Goal: Task Accomplishment & Management: Manage account settings

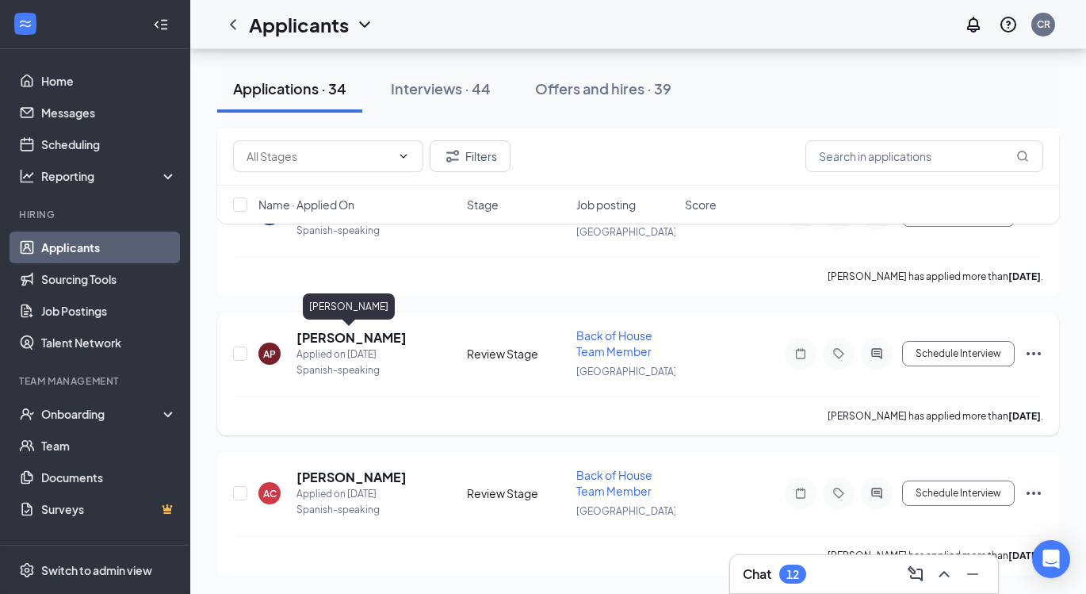
scroll to position [4412, 0]
click at [350, 337] on h5 "[PERSON_NAME]" at bounding box center [351, 337] width 110 height 17
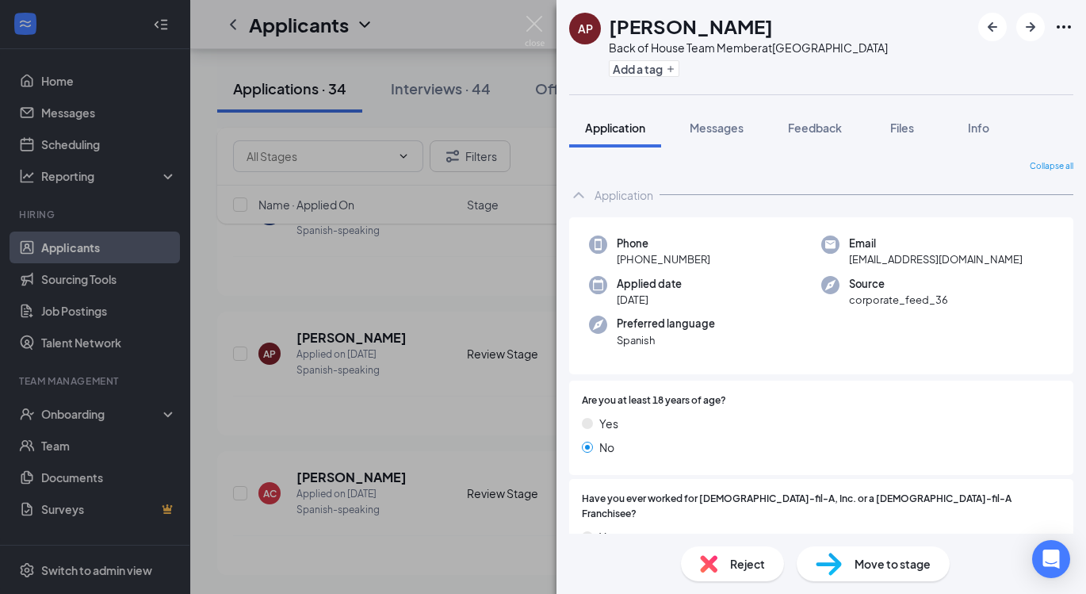
click at [469, 337] on div "AP [PERSON_NAME] Back of House Team Member at [GEOGRAPHIC_DATA] Add a tag Appli…" at bounding box center [543, 297] width 1086 height 594
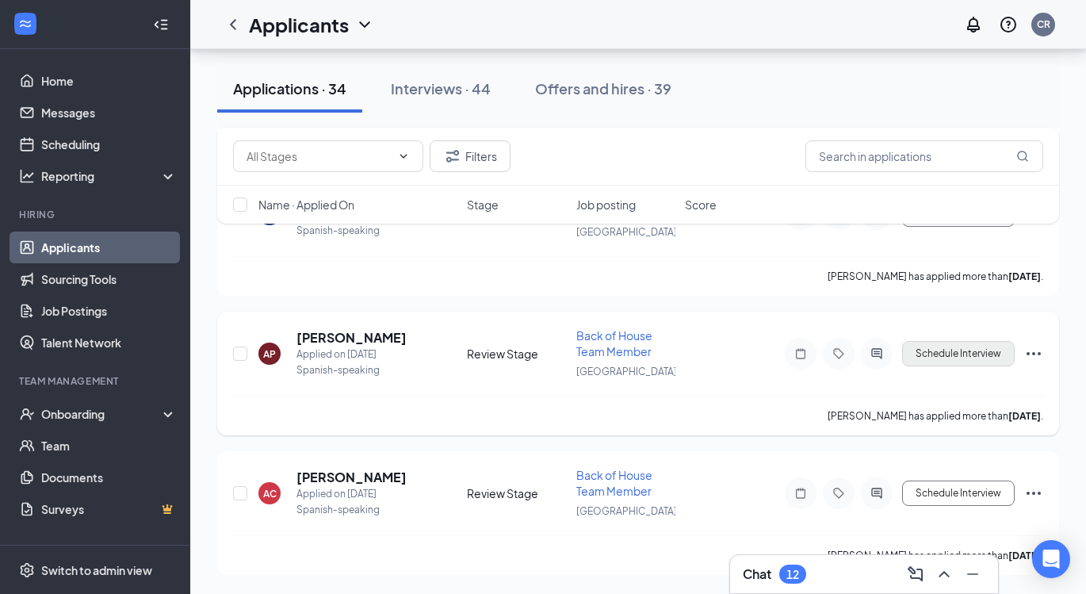
click at [977, 356] on button "Schedule Interview" at bounding box center [958, 353] width 113 height 25
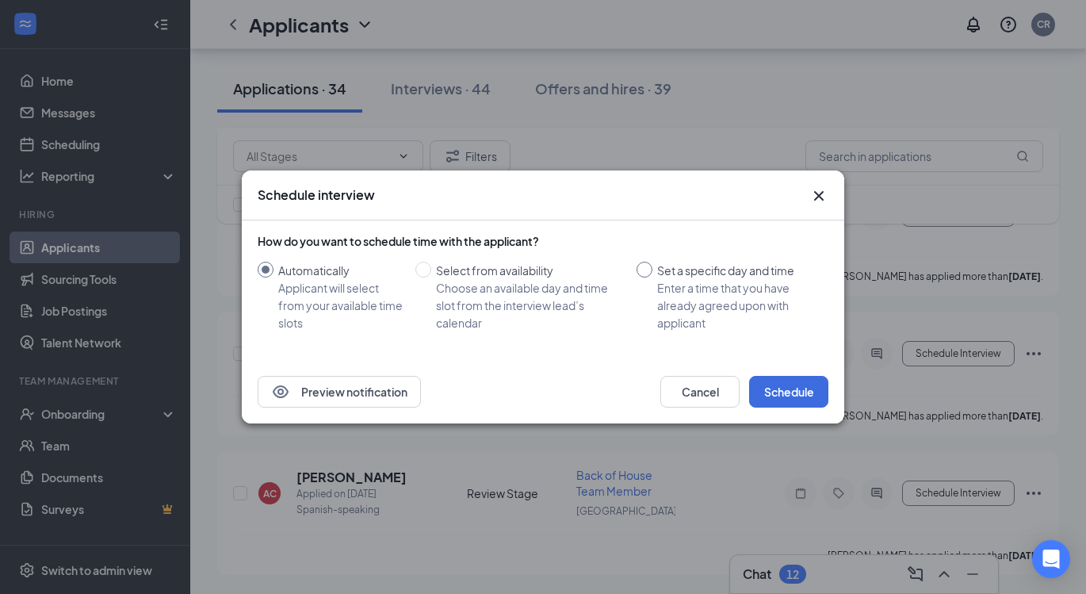
click at [655, 278] on span "Set a specific day and time Enter a time that you have already agreed upon with…" at bounding box center [737, 297] width 170 height 70
click at [652, 277] on input "Set a specific day and time Enter a time that you have already agreed upon with…" at bounding box center [645, 270] width 16 height 16
radio input "true"
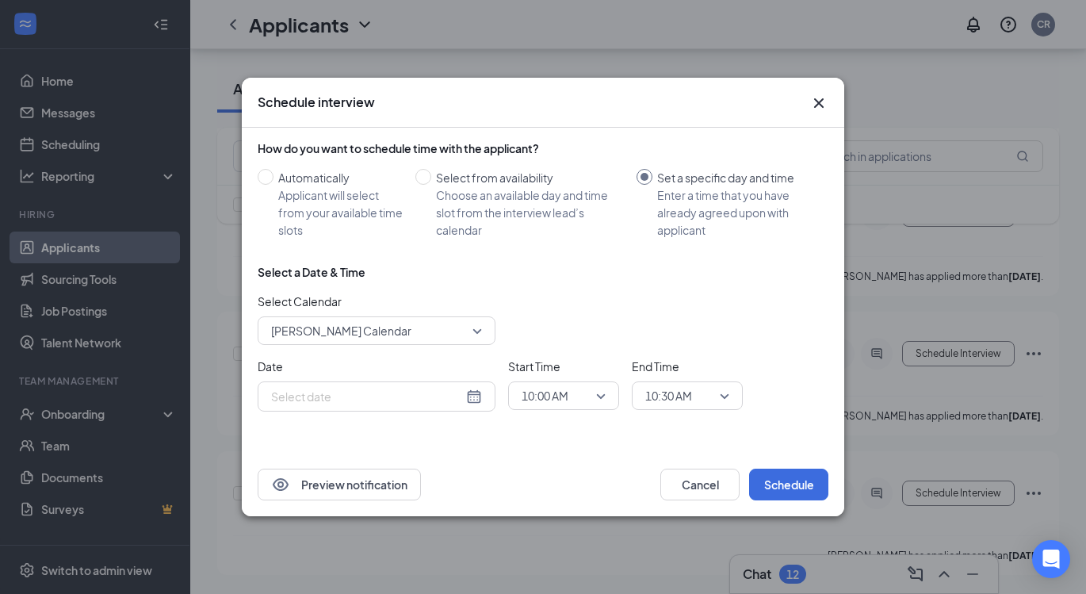
radio input "false"
click at [479, 400] on div "[DATE]" at bounding box center [376, 396] width 211 height 17
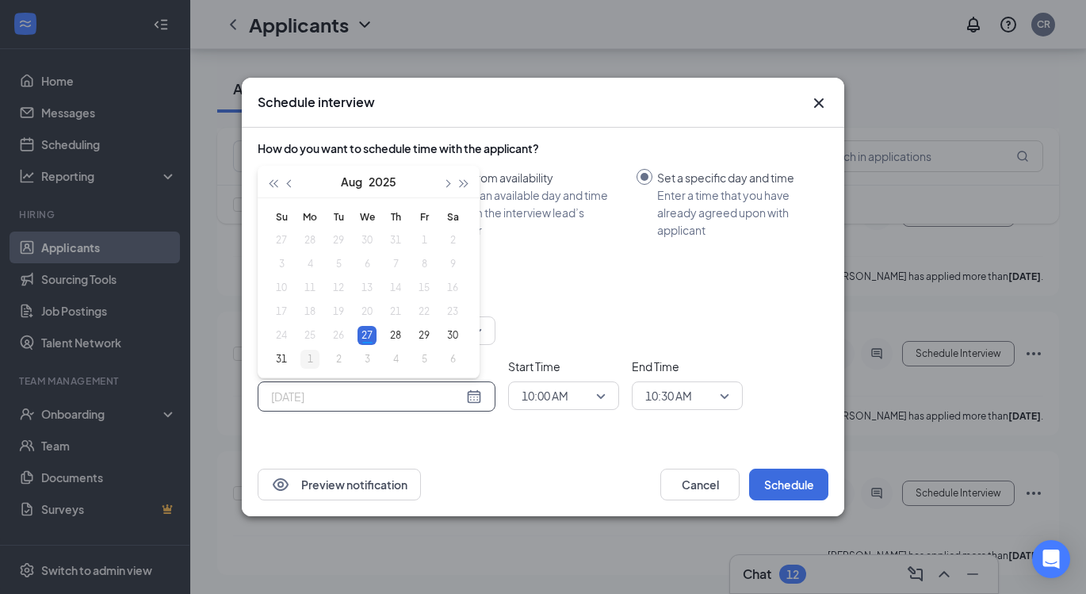
type input "[DATE]"
click at [316, 360] on div "1" at bounding box center [309, 359] width 19 height 19
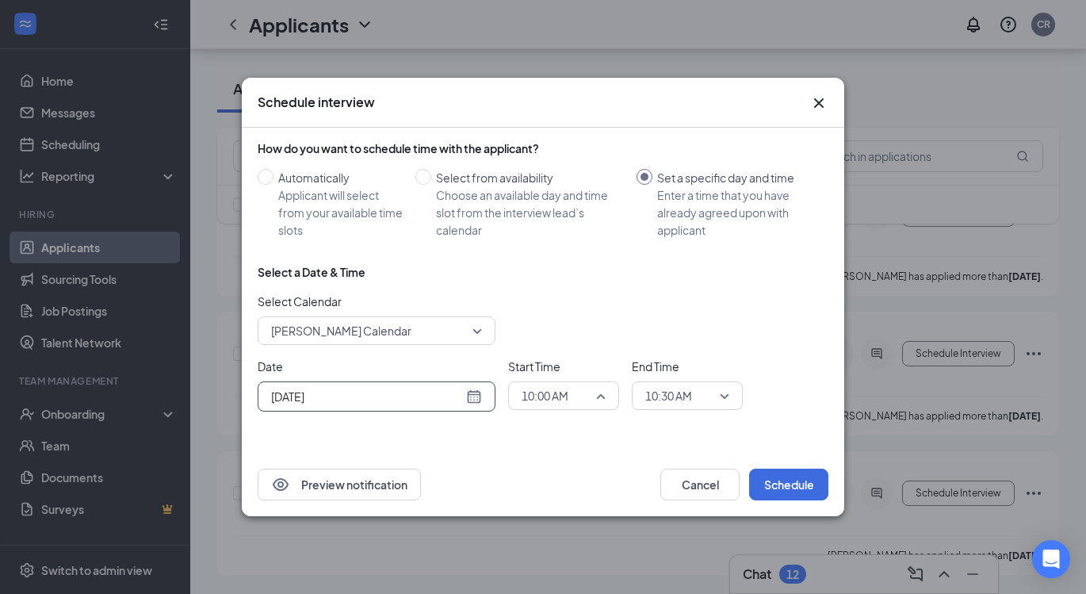
click at [558, 398] on span "10:00 AM" at bounding box center [545, 396] width 47 height 24
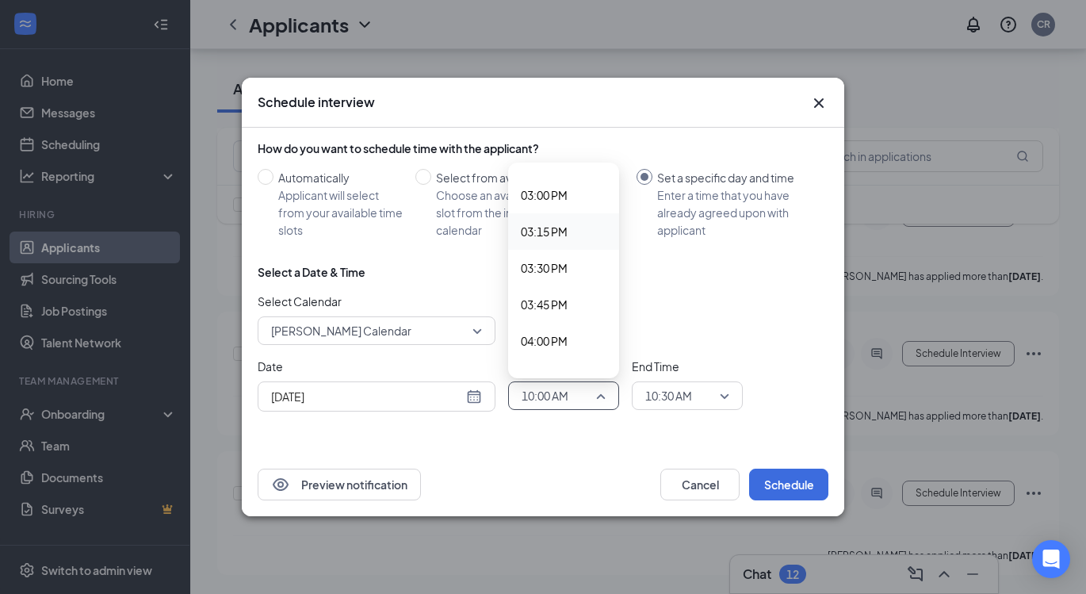
scroll to position [2184, 0]
click at [587, 299] on span "03:45 PM" at bounding box center [564, 301] width 86 height 17
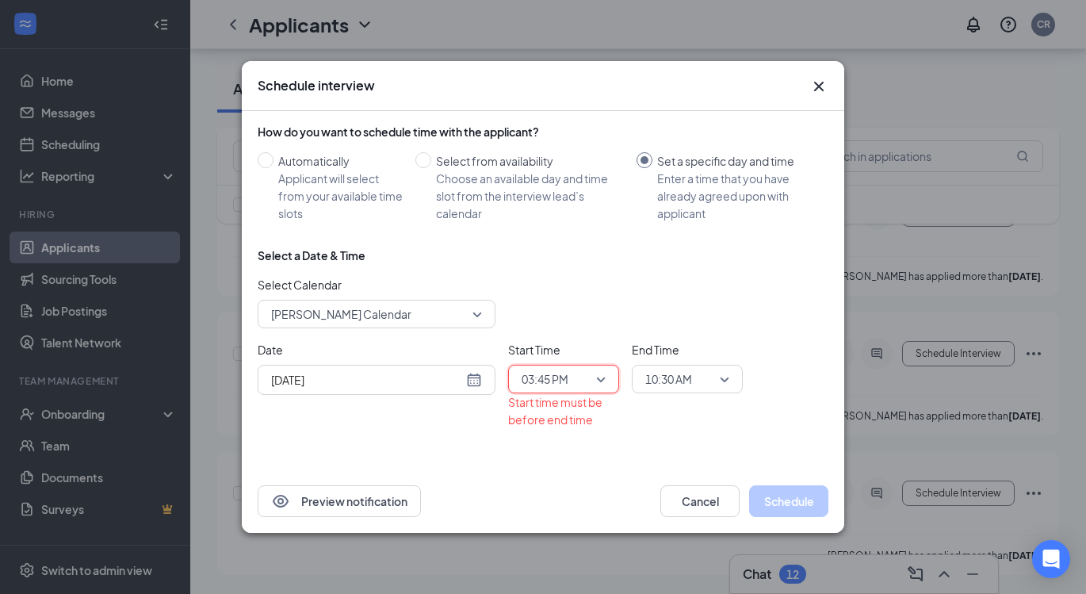
click at [689, 380] on span "10:30 AM" at bounding box center [668, 379] width 47 height 24
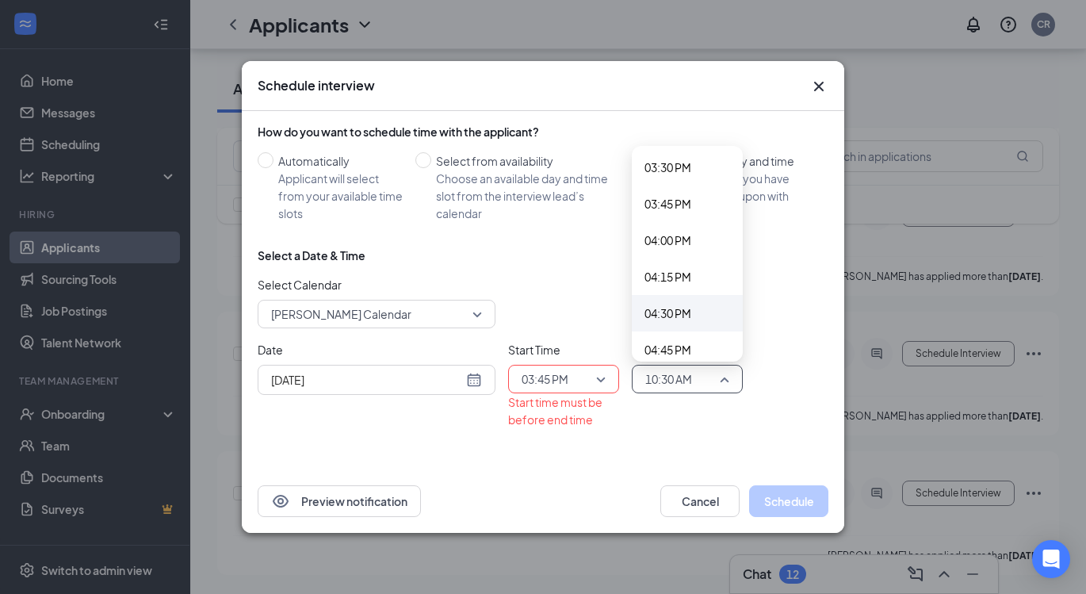
scroll to position [2273, 0]
click at [702, 243] on div "04:00 PM" at bounding box center [687, 233] width 111 height 36
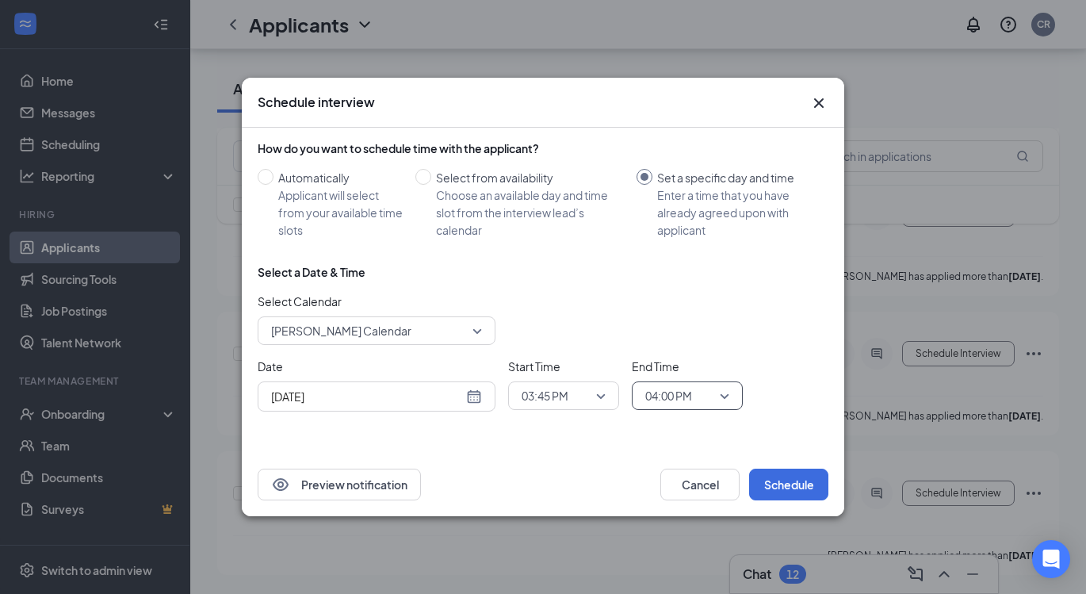
click at [750, 350] on div "Select a Date & Time Select Calendar [PERSON_NAME] Calendar Date [DATE] [DATE] …" at bounding box center [543, 344] width 571 height 160
click at [787, 487] on button "Schedule" at bounding box center [788, 484] width 79 height 32
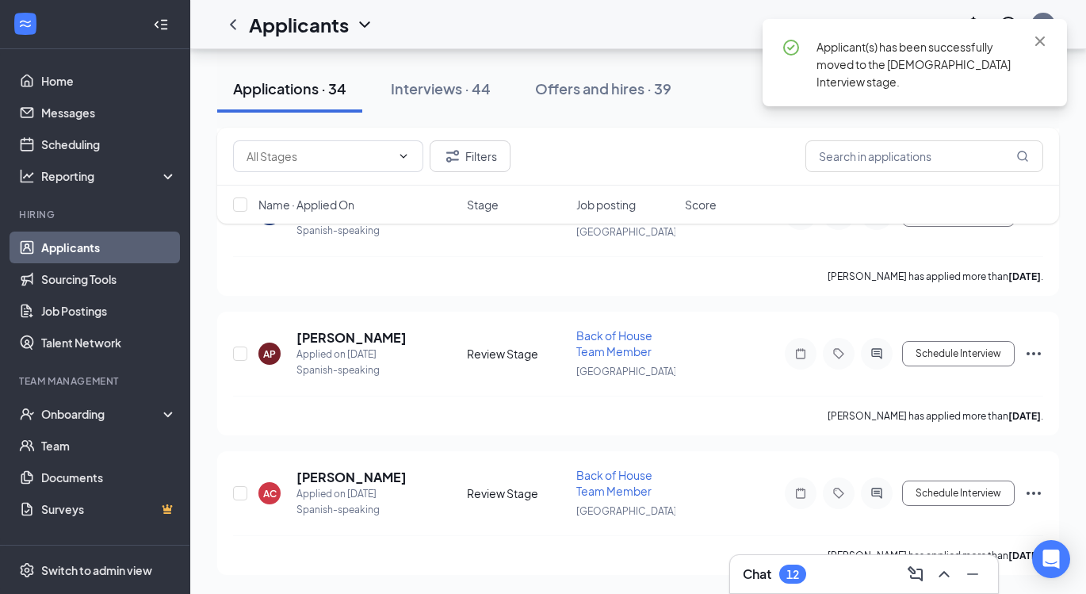
scroll to position [4273, 0]
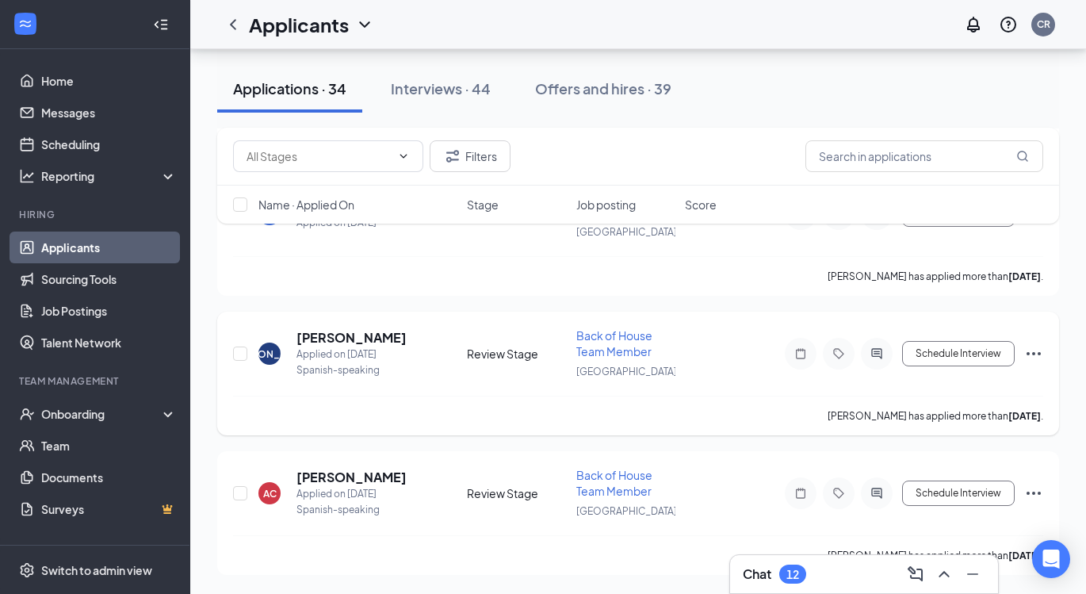
click at [342, 329] on h5 "[PERSON_NAME]" at bounding box center [351, 337] width 110 height 17
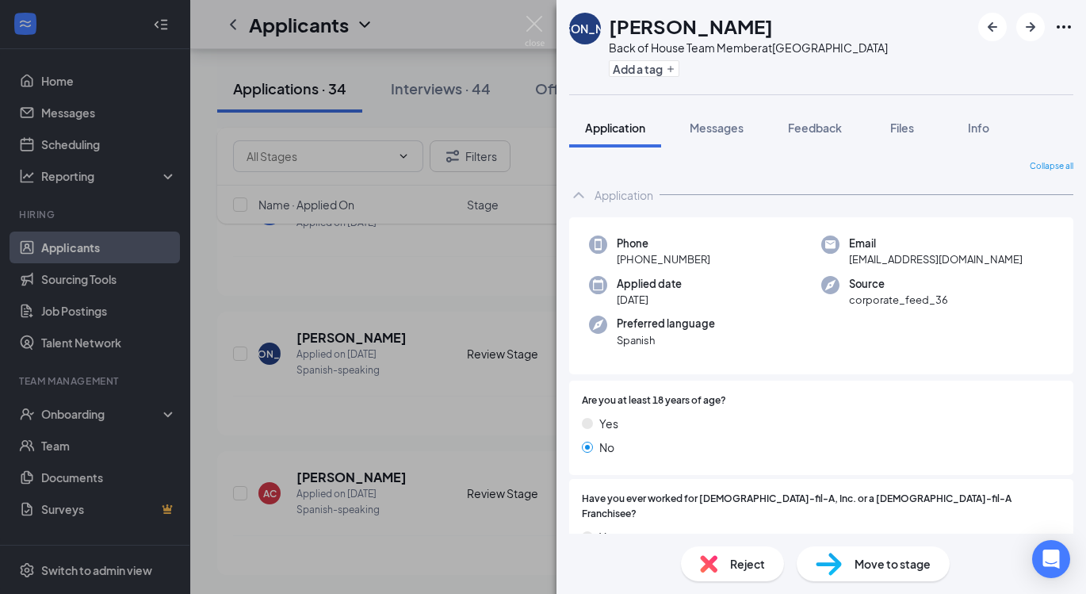
click at [288, 348] on div "[PERSON_NAME] Back of House Team Member at [GEOGRAPHIC_DATA] Add a tag Applicat…" at bounding box center [543, 297] width 1086 height 594
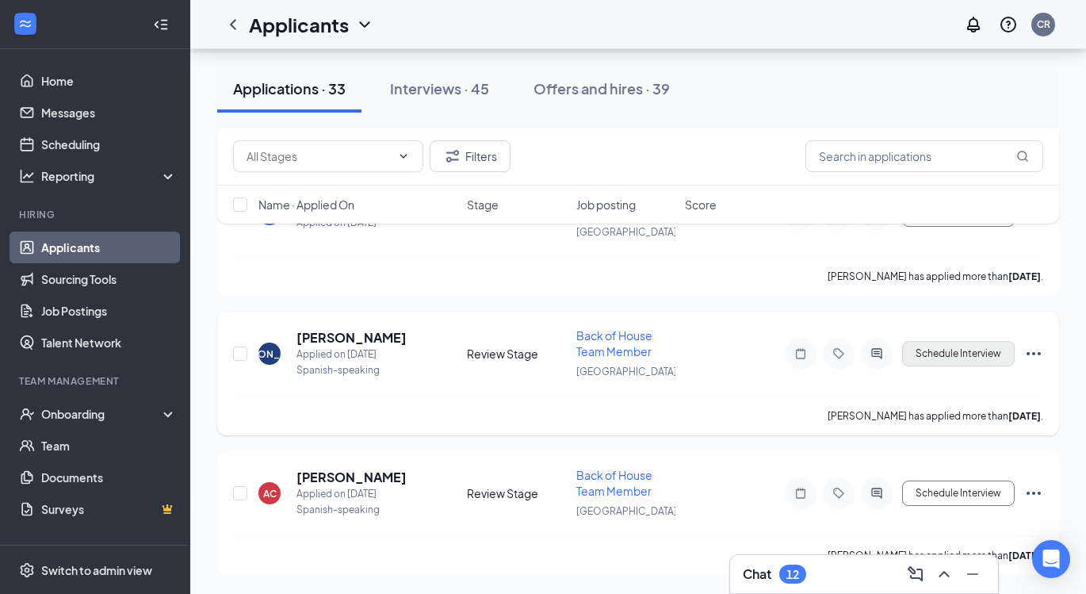
click at [949, 359] on button "Schedule Interview" at bounding box center [958, 353] width 113 height 25
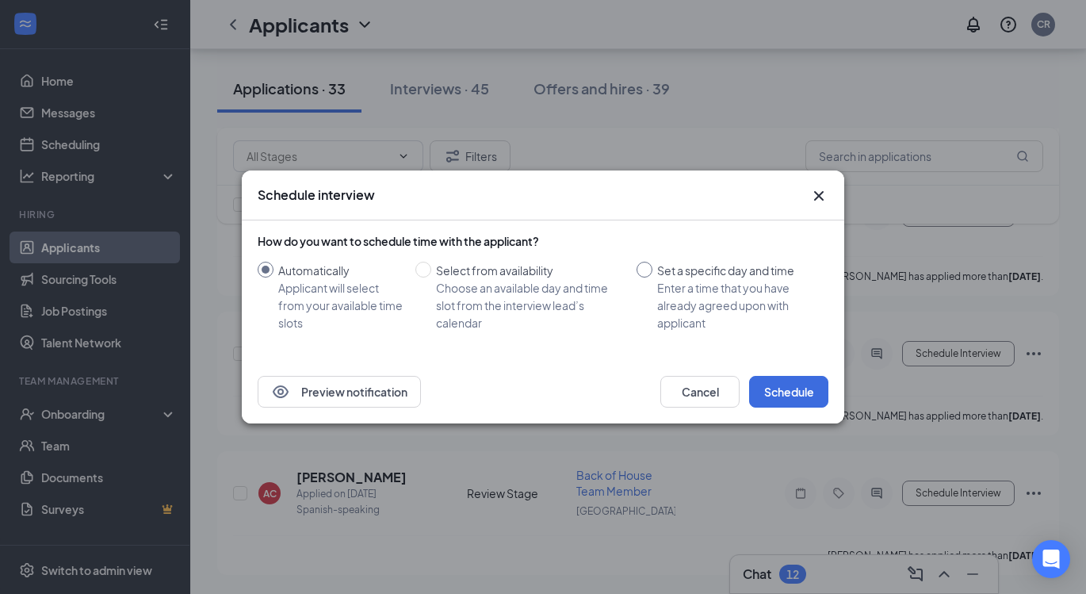
click at [648, 270] on span at bounding box center [645, 270] width 16 height 16
click at [648, 270] on input "Set a specific day and time Enter a time that you have already agreed upon with…" at bounding box center [645, 270] width 16 height 16
radio input "true"
radio input "false"
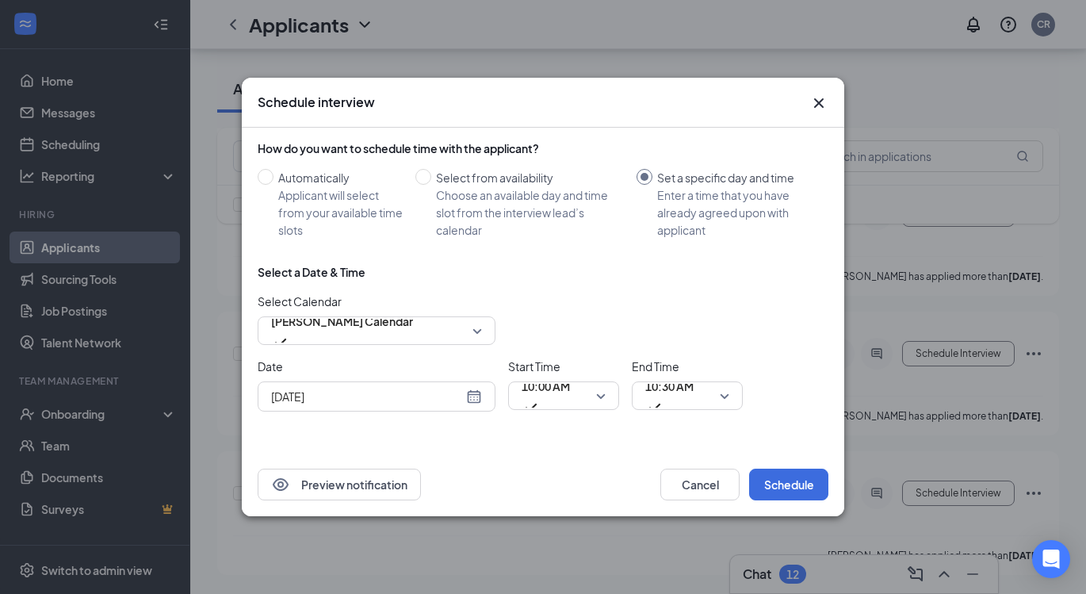
click at [478, 395] on div "[DATE]" at bounding box center [376, 396] width 211 height 17
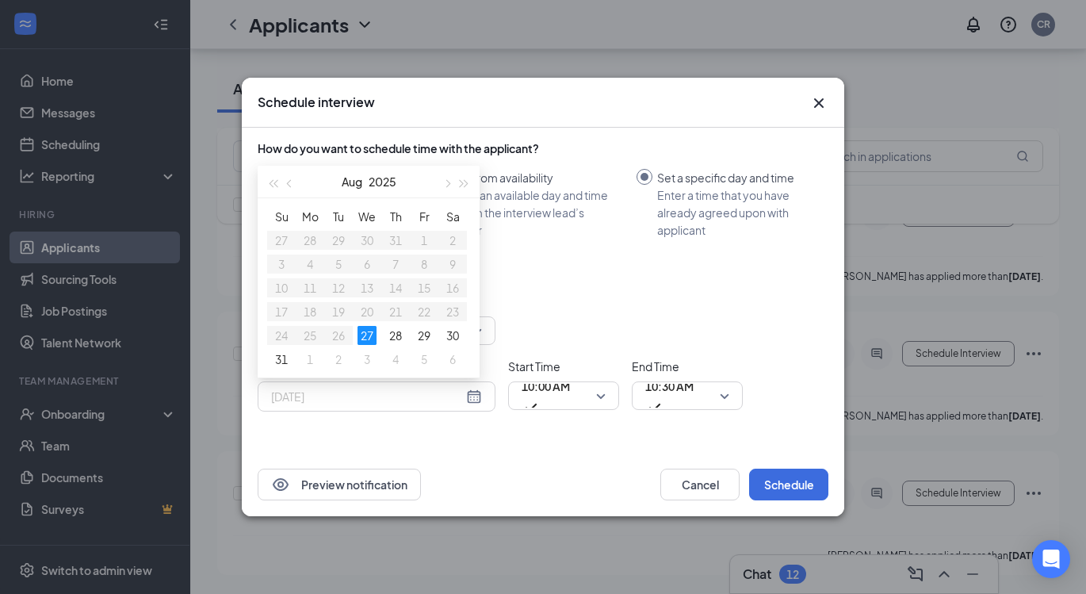
type input "[DATE]"
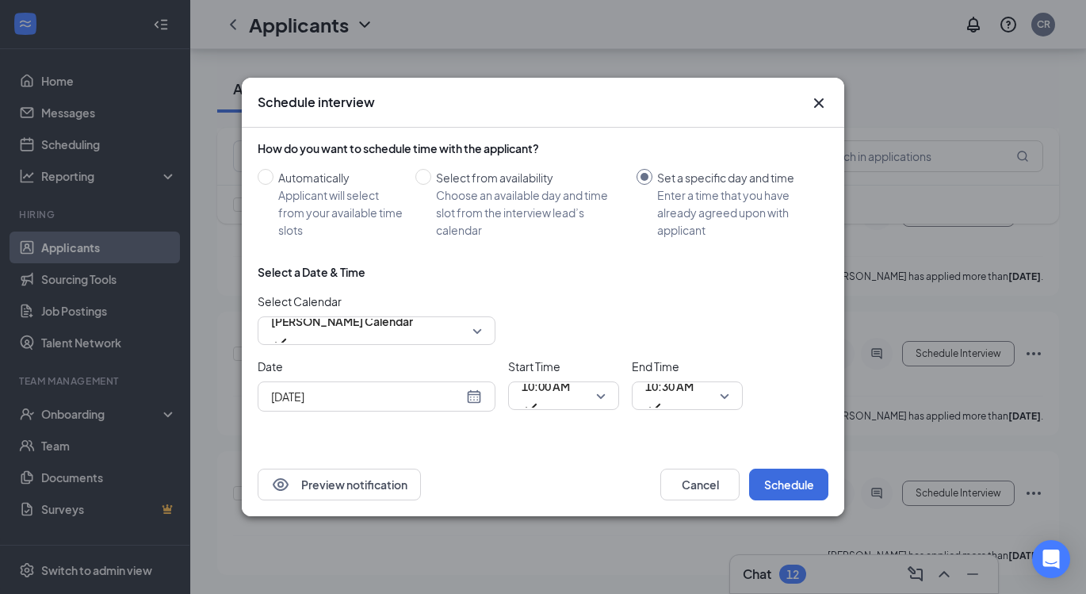
click at [611, 297] on div "Select Calendar [PERSON_NAME] Calendar" at bounding box center [543, 318] width 571 height 52
click at [570, 393] on span "10:00 AM" at bounding box center [546, 395] width 48 height 43
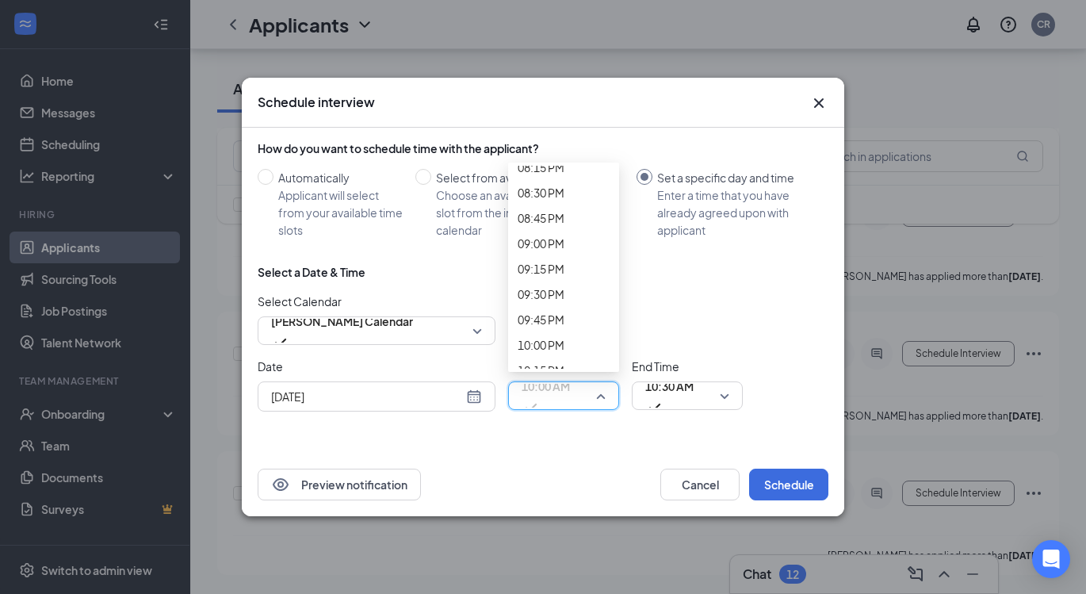
scroll to position [2106, 0]
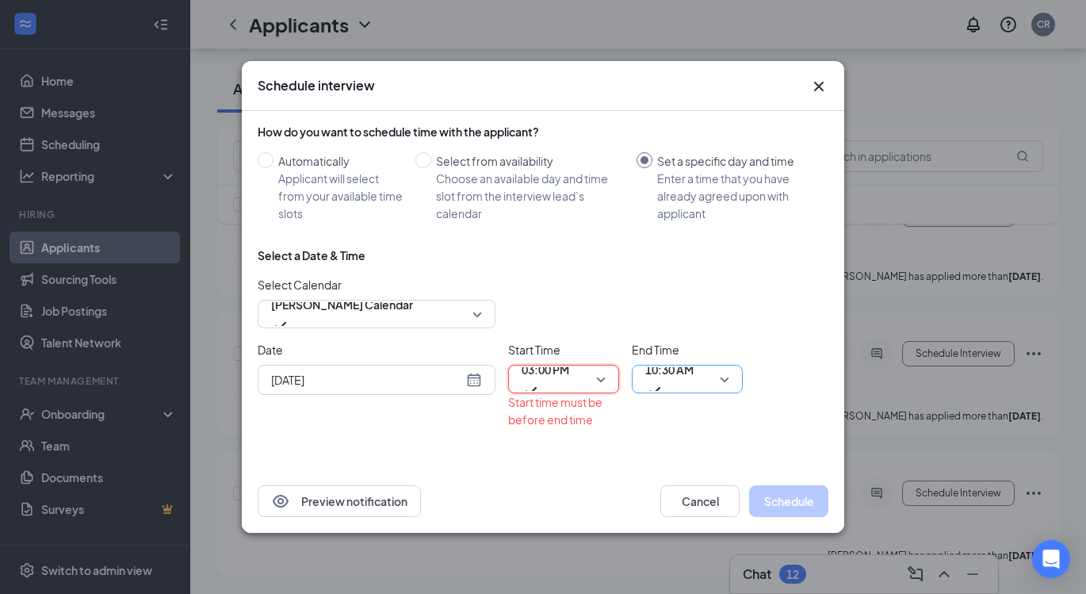
click at [666, 373] on span "10:30 AM" at bounding box center [669, 369] width 48 height 24
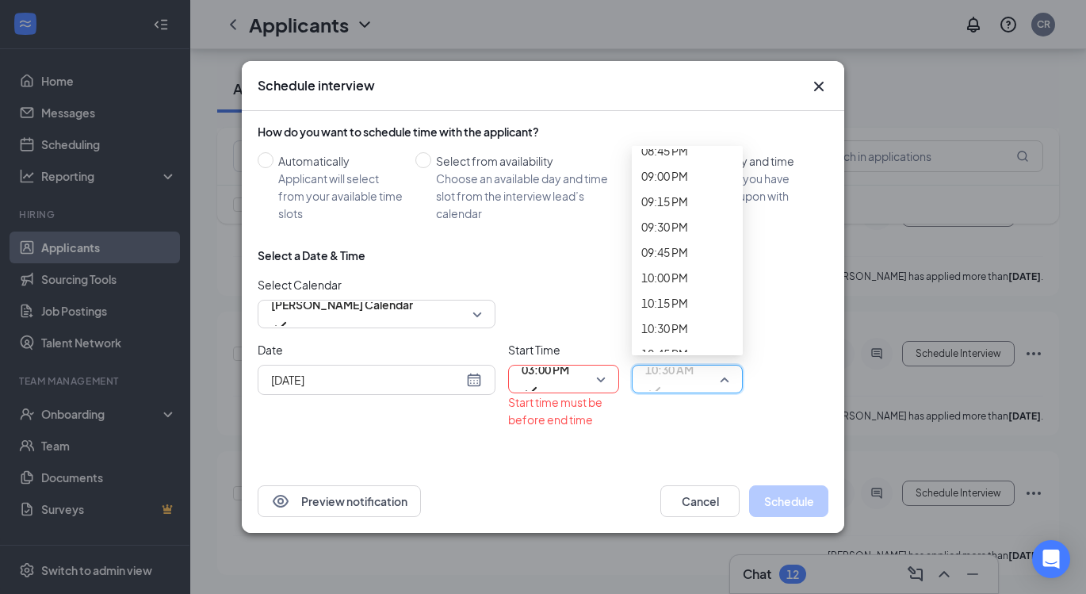
scroll to position [2143, 0]
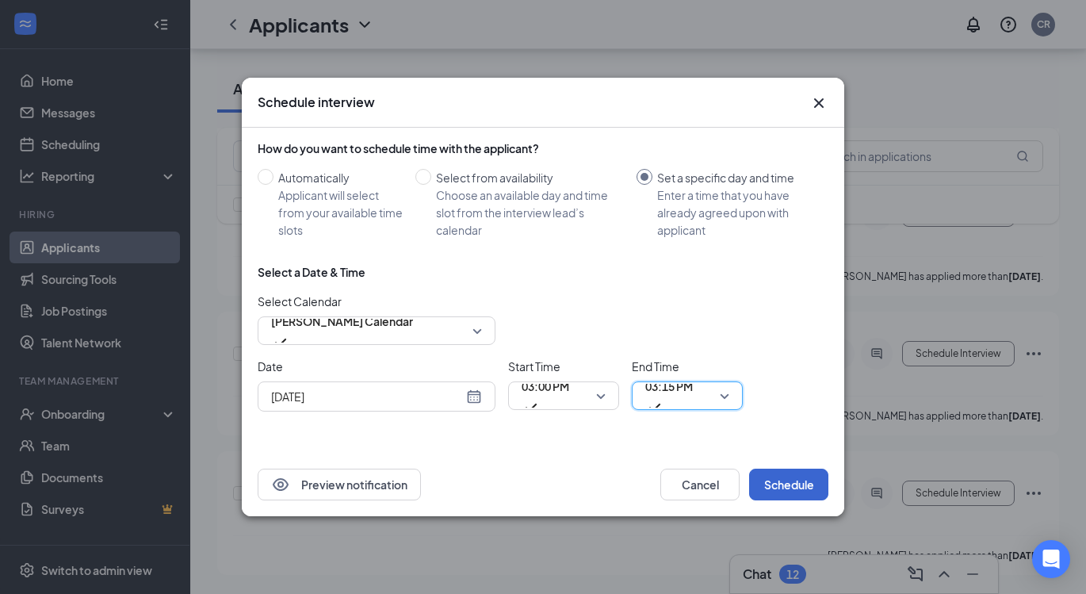
click at [793, 485] on button "Schedule" at bounding box center [788, 484] width 79 height 32
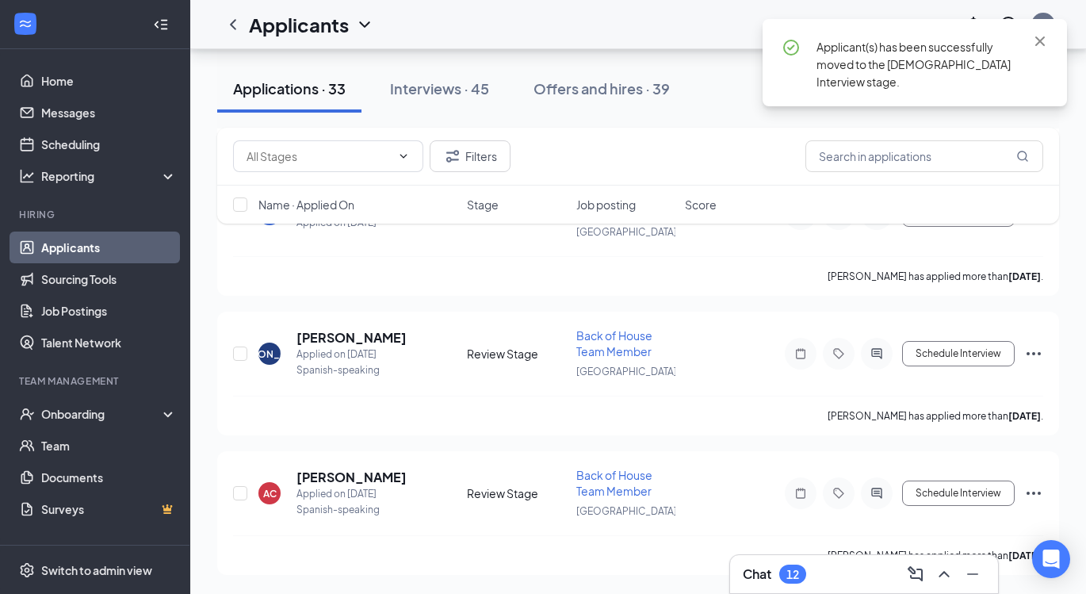
scroll to position [4133, 0]
